Goal: Navigation & Orientation: Find specific page/section

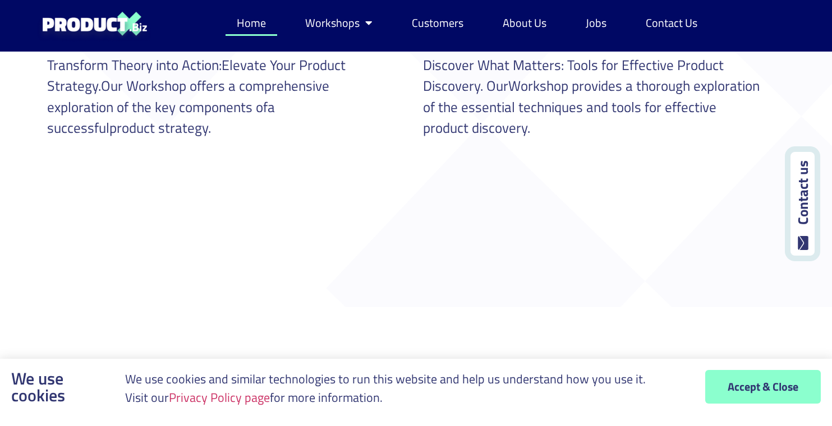
scroll to position [1057, 0]
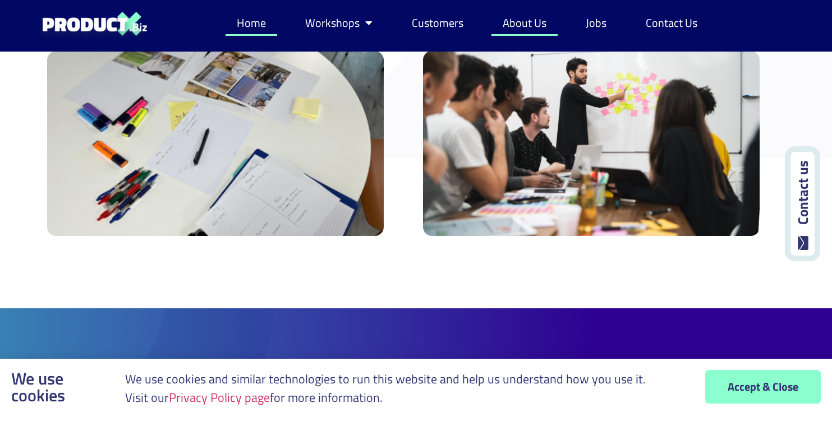
click at [514, 33] on link "About Us" at bounding box center [524, 23] width 66 height 26
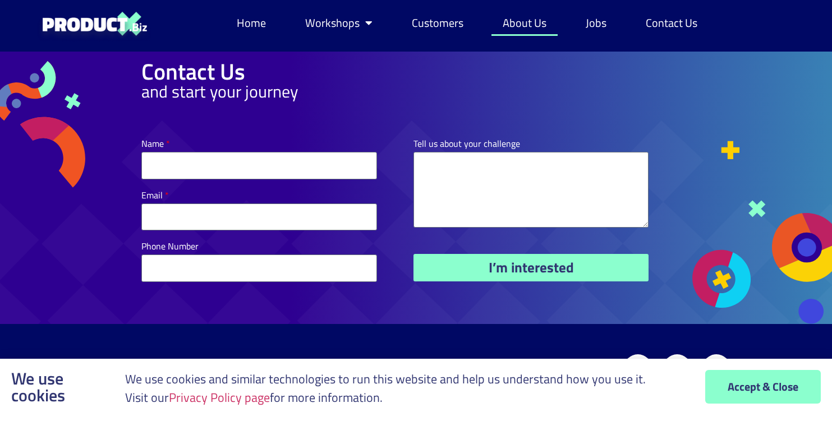
scroll to position [446, 0]
